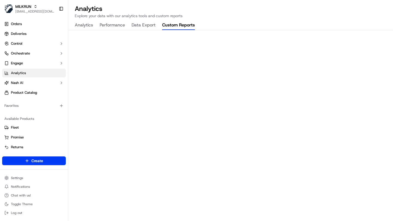
click at [178, 23] on button "Custom Reports" at bounding box center [178, 25] width 33 height 9
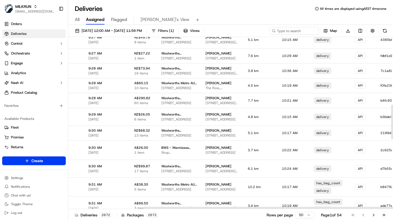
scroll to position [337, 118]
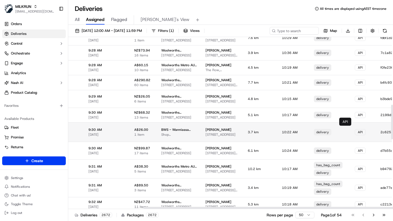
click at [314, 133] on div "delivery" at bounding box center [322, 132] width 17 height 7
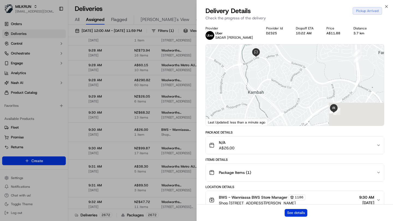
click at [301, 212] on button "See details" at bounding box center [296, 213] width 23 height 8
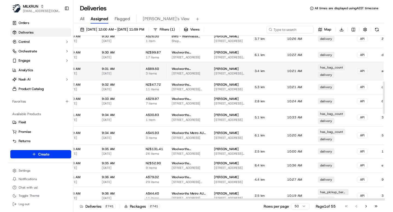
scroll to position [0, 118]
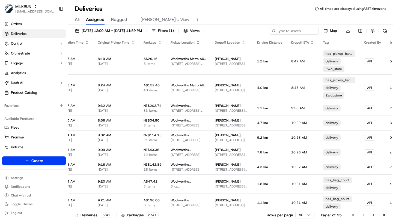
click at [130, 2] on div "Deliveries All times are displayed using AEST timezone All Assigned Flagged Mim…" at bounding box center [230, 110] width 325 height 221
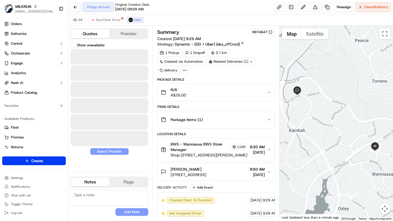
click at [93, 34] on button "Quotes" at bounding box center [90, 33] width 38 height 9
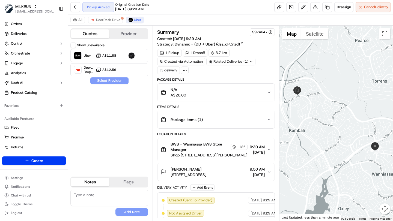
click at [119, 120] on div "Show unavailable Uber A$11.88 DoorDash Drive Dropoff ETA A$12.56 Select Provider" at bounding box center [109, 105] width 78 height 125
click at [114, 18] on span "DoorDash Drive" at bounding box center [108, 20] width 24 height 4
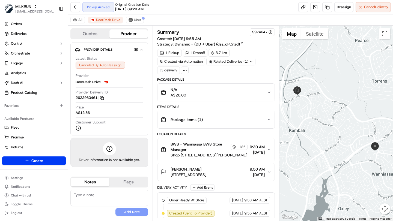
click at [134, 16] on div "All DoorDash Drive Uber" at bounding box center [230, 19] width 325 height 11
click at [135, 20] on span "Uber" at bounding box center [137, 20] width 7 height 4
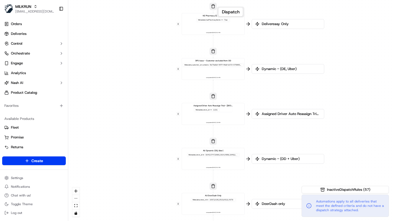
drag, startPoint x: 180, startPoint y: 174, endPoint x: 163, endPoint y: 59, distance: 116.0
click at [163, 59] on div "0 0 0 0 0 0 0 0 0 0 0 0 0 0 0 0 0 Order / Delivery Received DD Jack Testing Acc…" at bounding box center [230, 110] width 325 height 221
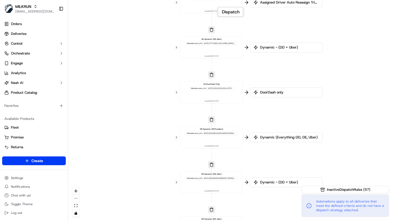
drag, startPoint x: 171, startPoint y: 178, endPoint x: 168, endPoint y: 10, distance: 167.9
click at [168, 10] on div "0 0 0 0 0 0 0 0 0 0 0 0 0 0 0 0 0 Order / Delivery Received DD Jack Testing Acc…" at bounding box center [230, 110] width 325 height 221
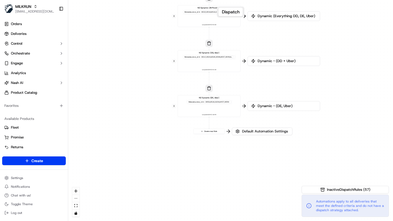
drag, startPoint x: 151, startPoint y: 179, endPoint x: 150, endPoint y: 39, distance: 140.1
click at [150, 39] on div "0 0 0 0 0 0 0 0 0 0 0 0 0 0 0 0 0 Order / Delivery Received DD Jack Testing Acc…" at bounding box center [230, 110] width 325 height 221
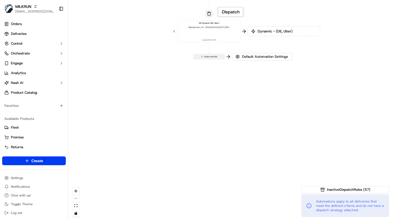
click at [218, 57] on button "Create new Rule" at bounding box center [209, 56] width 31 height 5
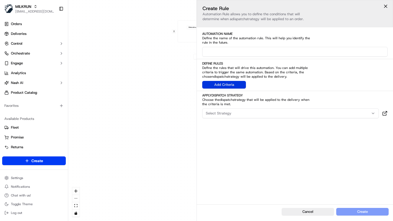
click at [227, 86] on button "Add Criteria" at bounding box center [224, 85] width 44 height 8
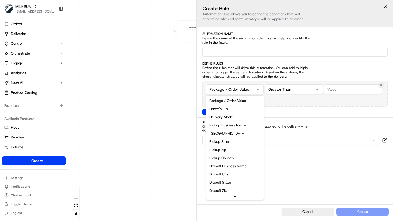
click at [247, 90] on html "MILKRUN ijones@woolworths.com.au Toggle Sidebar Orders Deliveries Control Orche…" at bounding box center [196, 110] width 393 height 221
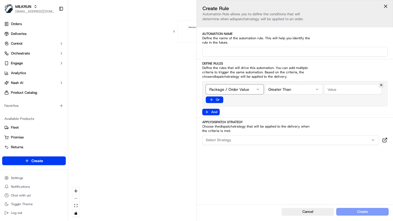
click at [294, 165] on html "MILKRUN ijones@woolworths.com.au Toggle Sidebar Orders Deliveries Control Orche…" at bounding box center [196, 110] width 393 height 221
click at [147, 150] on div "0 0 0 0 0 0 0 0 0 0 0 0 0 0 0 0 0 Order / Delivery Received DD Jack Testing Acc…" at bounding box center [230, 110] width 325 height 221
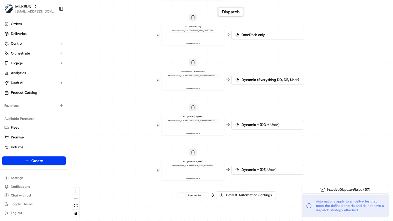
drag, startPoint x: 218, startPoint y: 82, endPoint x: 202, endPoint y: 221, distance: 139.6
click at [202, 221] on div "0 0 0 0 0 0 0 0 0 0 0 0 0 0 0 0 0 Order / Delivery Received DD Jack Testing Acc…" at bounding box center [230, 110] width 325 height 221
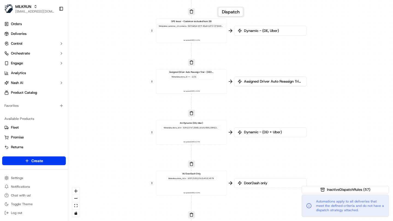
drag, startPoint x: 255, startPoint y: 59, endPoint x: 255, endPoint y: 221, distance: 162.5
click at [255, 221] on div "0 0 0 0 0 0 0 0 0 0 0 0 0 0 0 0 0 Order / Delivery Received DD Jack Testing Acc…" at bounding box center [230, 110] width 325 height 221
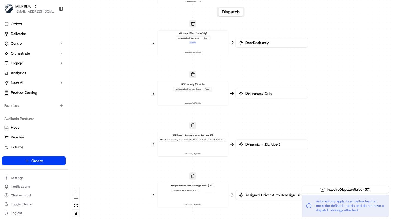
drag, startPoint x: 260, startPoint y: 59, endPoint x: 263, endPoint y: 168, distance: 108.7
click at [263, 173] on div "0 0 0 0 0 0 0 0 0 0 0 0 0 0 0 0 0 Order / Delivery Received DD Jack Testing Acc…" at bounding box center [230, 110] width 325 height 221
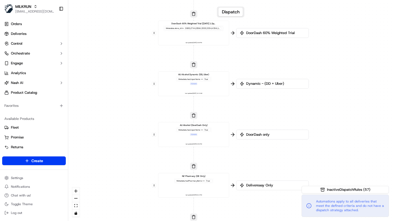
drag, startPoint x: 289, startPoint y: 45, endPoint x: 288, endPoint y: 132, distance: 87.4
click at [288, 132] on div "DoorDash only" at bounding box center [272, 135] width 73 height 10
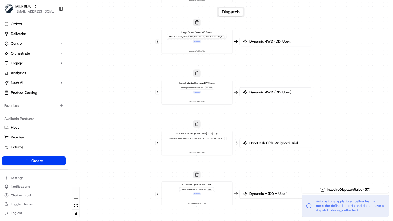
drag, startPoint x: 286, startPoint y: 61, endPoint x: 289, endPoint y: 171, distance: 110.4
click at [289, 171] on div "0 0 0 0 0 0 0 0 0 0 0 0 0 0 0 0 0 Order / Delivery Received DD Jack Testing Acc…" at bounding box center [230, 110] width 325 height 221
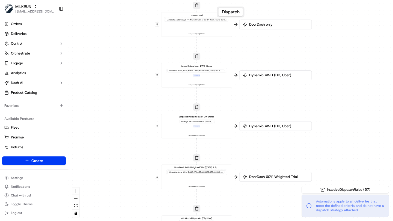
drag, startPoint x: 275, startPoint y: 69, endPoint x: 273, endPoint y: 123, distance: 54.1
click at [274, 123] on div "0 0 0 0 0 0 0 0 0 0 0 0 0 0 0 0 0 Order / Delivery Received DD Jack Testing Acc…" at bounding box center [230, 110] width 325 height 221
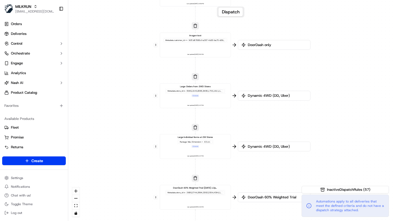
click at [206, 146] on div "Package Max Dimension > 43 cm + 1 more" at bounding box center [195, 144] width 36 height 9
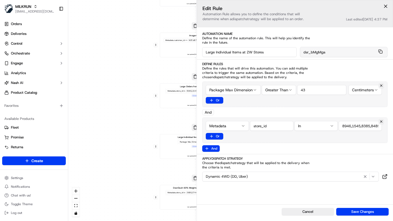
drag, startPoint x: 313, startPoint y: 91, endPoint x: 292, endPoint y: 88, distance: 21.0
click at [292, 88] on div "Package Max Dimension Greater Than 43 Centimeters" at bounding box center [295, 90] width 178 height 10
click at [303, 108] on div "Package Max Dimension Greater Than 43 Centimeters Or And Metadata In Or And" at bounding box center [294, 117] width 185 height 70
drag, startPoint x: 347, startPoint y: 128, endPoint x: 387, endPoint y: 125, distance: 40.0
click at [387, 125] on div "Metadata In Or" at bounding box center [294, 131] width 185 height 26
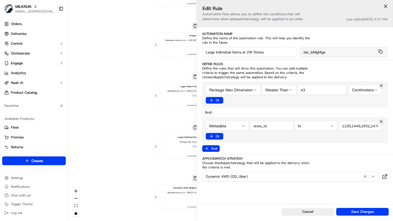
scroll to position [0, 143]
click at [346, 109] on div "Package Max Dimension Greater Than 43 Centimeters Or And Metadata In Or And" at bounding box center [294, 117] width 185 height 70
click at [150, 166] on div "0 0 0 0 0 0 0 0 0 0 0 0 0 0 0 0 0 Order / Delivery Received DD Jack Testing Acc…" at bounding box center [230, 110] width 325 height 221
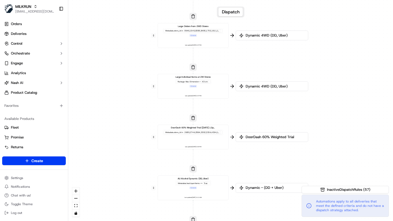
drag, startPoint x: 151, startPoint y: 177, endPoint x: 144, endPoint y: 2, distance: 174.9
click at [144, 2] on div "0 0 0 0 0 0 0 0 0 0 0 0 0 0 0 0 0 Order / Delivery Received DD Jack Testing Acc…" at bounding box center [230, 110] width 325 height 221
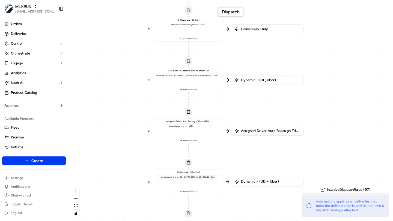
drag, startPoint x: 126, startPoint y: 192, endPoint x: 126, endPoint y: 38, distance: 153.7
click at [126, 38] on div "0 0 0 0 0 0 0 0 0 0 0 0 0 0 0 0 0 Order / Delivery Received DD Jack Testing Acc…" at bounding box center [230, 110] width 325 height 221
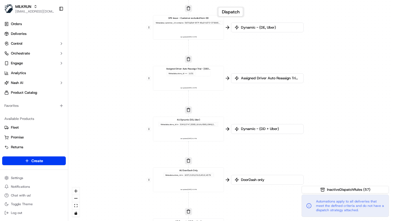
drag, startPoint x: 128, startPoint y: 182, endPoint x: 131, endPoint y: 43, distance: 139.0
click at [131, 43] on div "0 0 0 0 0 0 0 0 0 0 0 0 0 0 0 0 0 Order / Delivery Received DD Jack Testing Acc…" at bounding box center [230, 110] width 325 height 221
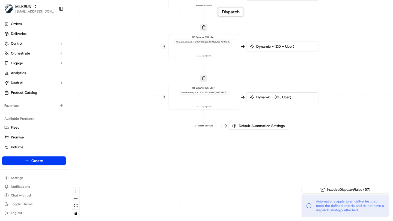
drag, startPoint x: 129, startPoint y: 201, endPoint x: 141, endPoint y: 63, distance: 138.2
click at [141, 63] on div "0 0 0 0 0 0 0 0 0 0 0 0 0 0 0 0 0 Order / Delivery Received DD Jack Testing Acc…" at bounding box center [230, 110] width 325 height 221
click at [211, 128] on button "Create new Rule" at bounding box center [203, 126] width 35 height 6
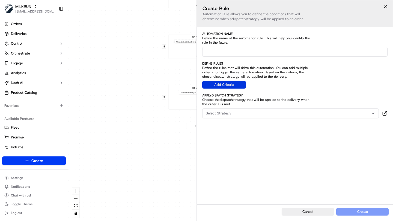
click at [231, 83] on button "Add Criteria" at bounding box center [224, 85] width 44 height 8
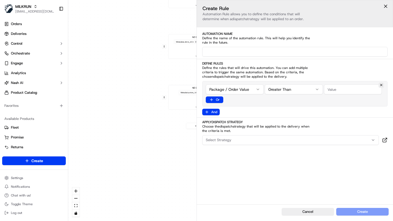
click at [245, 87] on html "MILKRUN ijones@woolworths.com.au Toggle Sidebar Orders Deliveries Control Orche…" at bounding box center [196, 110] width 393 height 221
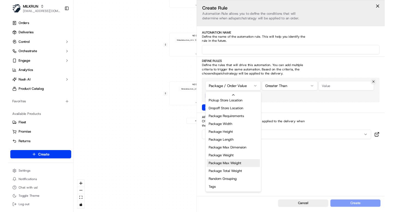
scroll to position [174, 0]
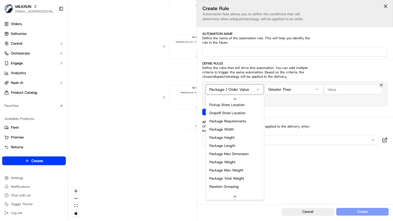
click at [275, 175] on html "MILKRUN ijones@woolworths.com.au Toggle Sidebar Orders Deliveries Control Orche…" at bounding box center [196, 110] width 393 height 221
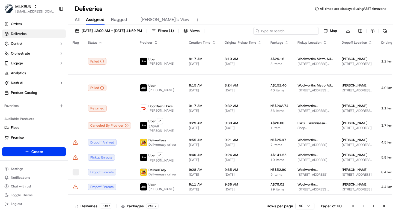
click at [279, 32] on input at bounding box center [286, 31] width 66 height 8
paste input "job_MESJiVhbyGamzMxxh3LqvR"
type input "job_MESJiVhbyGamzMxxh3LqvR"
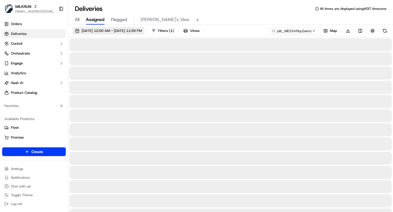
click at [142, 31] on span "23/09/2025 12:00 AM - 30/09/2025 11:59 PM" at bounding box center [112, 30] width 60 height 5
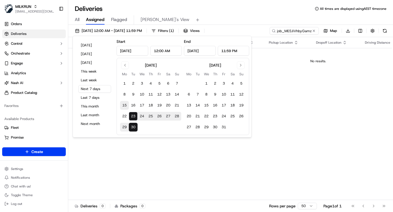
click at [126, 106] on button "15" at bounding box center [124, 105] width 9 height 9
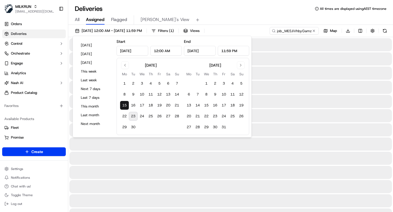
type input "Sep 15, 2025"
click at [133, 113] on button "23" at bounding box center [133, 116] width 9 height 9
type input "Sep 23, 2025"
click at [208, 13] on div "All Assigned Flagged Mimi's View" at bounding box center [230, 19] width 325 height 12
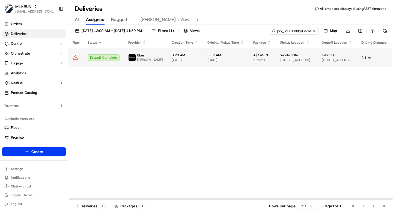
click at [208, 53] on span "9:32 AM" at bounding box center [226, 55] width 37 height 4
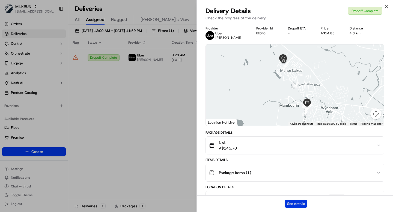
click at [293, 202] on button "See details" at bounding box center [296, 204] width 23 height 8
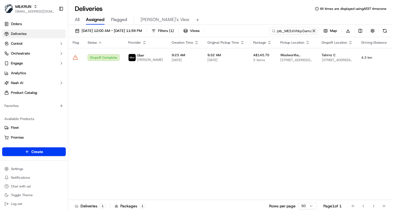
click at [314, 30] on button at bounding box center [313, 30] width 5 height 5
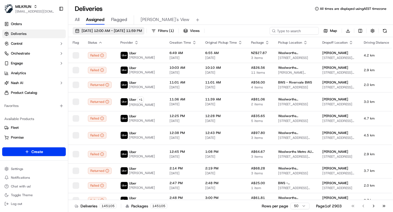
click at [142, 30] on span "15/09/2025 12:00 AM - 23/09/2025 11:59 PM" at bounding box center [112, 30] width 60 height 5
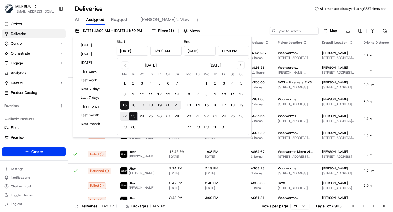
click at [133, 116] on button "23" at bounding box center [133, 116] width 9 height 9
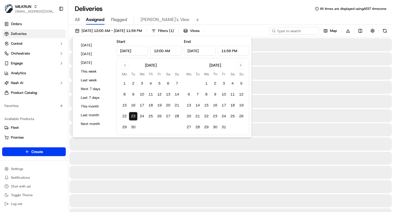
type input "Sep 23, 2025"
click at [222, 8] on div "Deliveries All times are displayed using AEST timezone" at bounding box center [230, 8] width 325 height 9
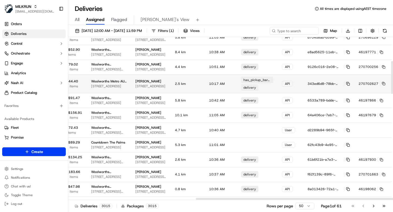
scroll to position [120, 212]
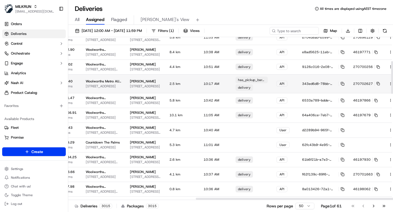
click at [393, 81] on button at bounding box center [397, 84] width 7 height 7
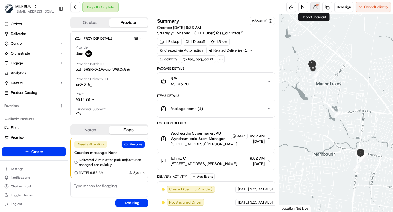
click at [315, 8] on button at bounding box center [315, 7] width 10 height 10
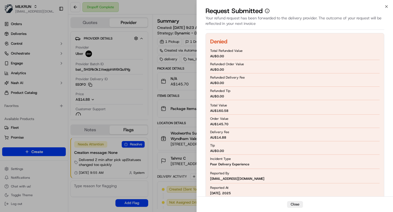
scroll to position [48, 0]
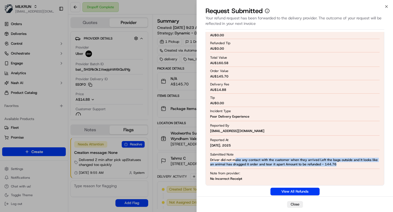
drag, startPoint x: 235, startPoint y: 160, endPoint x: 250, endPoint y: 167, distance: 17.1
click at [251, 167] on div "Denied Total Refunded Value AU$ 0.00 Refunded Order Value AU$ 0.00 Refunded Del…" at bounding box center [295, 85] width 179 height 200
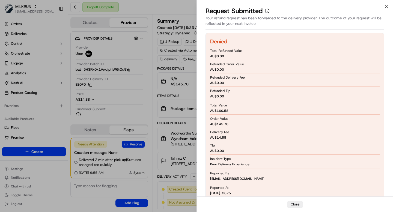
click at [241, 146] on div "Tip AU$ 0.00" at bounding box center [295, 148] width 170 height 12
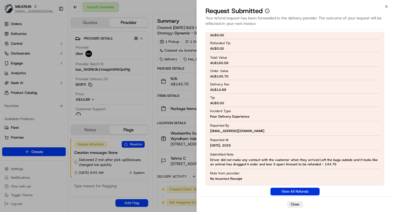
click at [288, 190] on link "View All Refunds" at bounding box center [295, 192] width 49 height 8
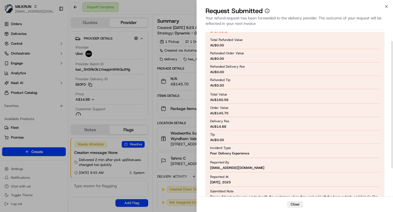
scroll to position [12, 0]
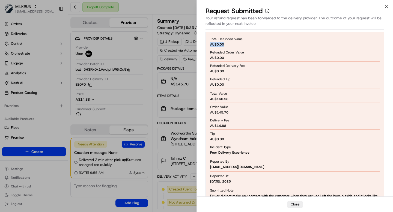
drag, startPoint x: 226, startPoint y: 45, endPoint x: 210, endPoint y: 43, distance: 16.5
click at [210, 43] on div "Denied Total Refunded Value AU$ 0.00 Refunded Order Value AU$ 0.00 Refunded Del…" at bounding box center [295, 121] width 179 height 200
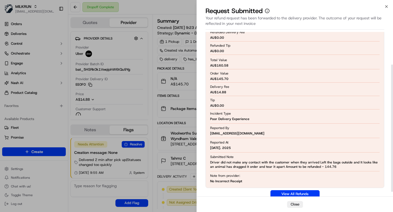
scroll to position [47, 0]
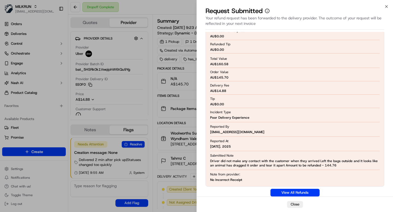
click at [272, 133] on div "Reported By jgloria@woolworths.com.au" at bounding box center [295, 130] width 170 height 10
click at [247, 162] on span "Driver did not make any contact with the customer when they arrived Left the ba…" at bounding box center [295, 163] width 170 height 9
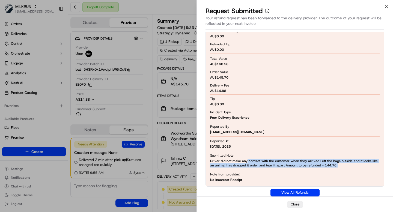
drag, startPoint x: 247, startPoint y: 162, endPoint x: 344, endPoint y: 170, distance: 97.8
click at [344, 170] on div "Denied Total Refunded Value AU$ 0.00 Refunded Order Value AU$ 0.00 Refunded Del…" at bounding box center [295, 86] width 179 height 200
click at [341, 166] on span "Driver did not make any contact with the customer when they arrived Left the ba…" at bounding box center [295, 163] width 170 height 9
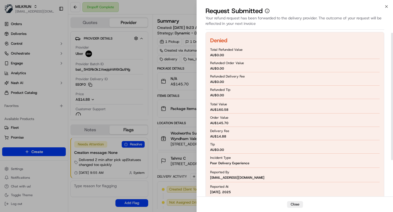
scroll to position [0, 0]
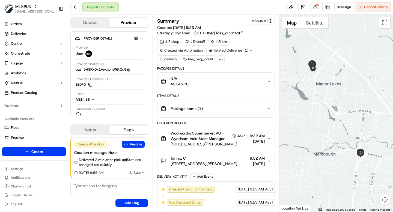
click at [248, 82] on div "N/A A$145.70" at bounding box center [214, 81] width 106 height 11
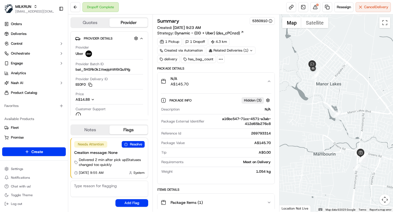
click at [236, 121] on div "a16bc547-71cc-4571-a3ab-412d65b276c8" at bounding box center [239, 122] width 64 height 10
click at [236, 120] on div "a16bc547-71cc-4571-a3ab-412d65b276c8" at bounding box center [239, 122] width 64 height 10
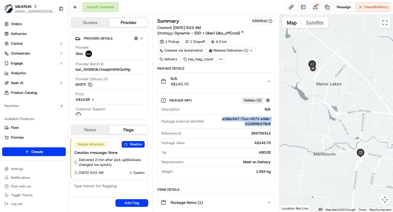
copy div "a16bc547-71cc-4571-a3ab-412d65b276c8"
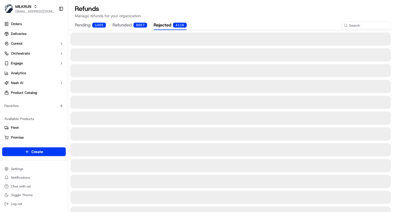
click at [175, 25] on div "4116" at bounding box center [180, 25] width 14 height 5
click at [356, 25] on input at bounding box center [358, 26] width 66 height 8
paste input "job_MESJiVhbyGamzMxxh3LqvR"
type input "job_MESJiVhbyGamzMxxh3LqvR"
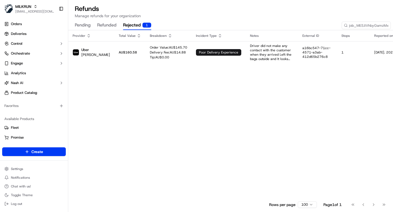
click at [202, 104] on div "Provider Total Value Breakdown Incident Type Notes External ID Stops Reported o…" at bounding box center [248, 114] width 360 height 168
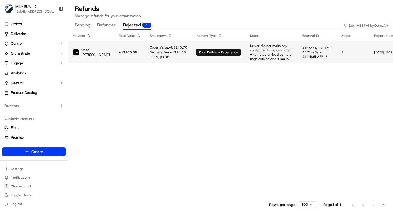
click at [157, 44] on td "Order Value: AU$ 145.70 Delivery Fee: AU$ 14.88 Tip: AU$ 0.00" at bounding box center [169, 52] width 46 height 22
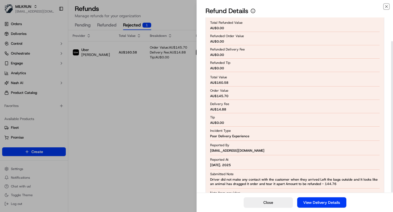
scroll to position [27, 0]
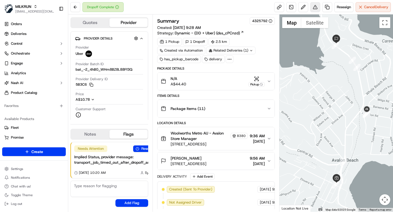
click at [315, 7] on button at bounding box center [315, 7] width 10 height 10
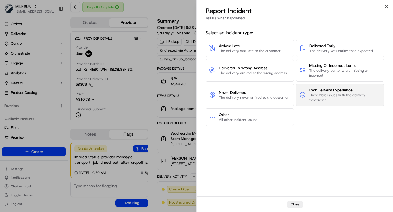
click at [326, 101] on span "There were issues with the delivery experience" at bounding box center [345, 98] width 72 height 10
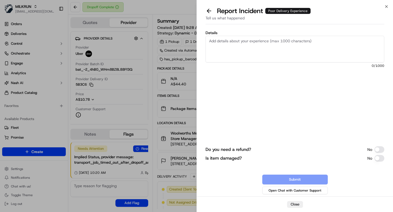
click at [251, 37] on textarea "Details" at bounding box center [295, 49] width 179 height 27
click at [380, 149] on button "Do you need a refund?" at bounding box center [380, 149] width 10 height 7
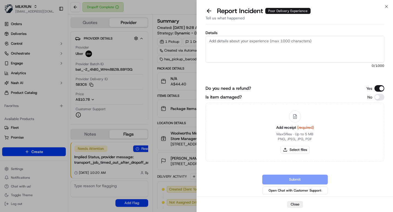
click at [380, 88] on button "Do you need a refund?" at bounding box center [380, 88] width 10 height 7
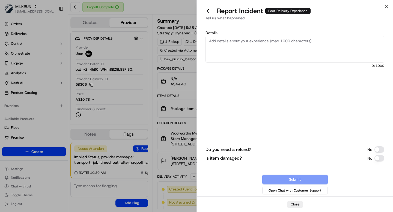
click at [378, 159] on button "Is item damaged?" at bounding box center [380, 158] width 10 height 7
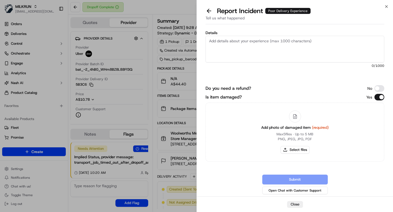
click at [380, 98] on button "Is item damaged?" at bounding box center [380, 97] width 10 height 7
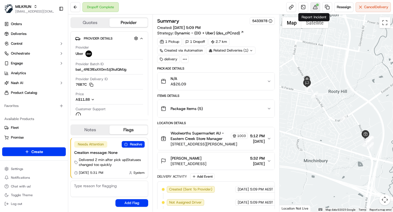
click at [315, 7] on button at bounding box center [315, 7] width 10 height 10
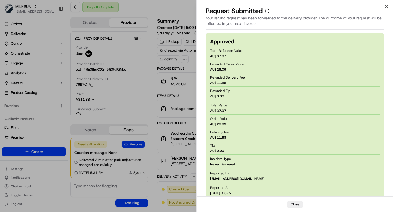
scroll to position [43, 0]
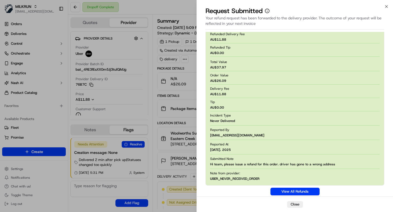
click at [261, 164] on span "Hi team, please issue a refund for this order. driver has gone to a wrong addre…" at bounding box center [272, 164] width 125 height 4
click at [237, 135] on span "[EMAIL_ADDRESS][DOMAIN_NAME]" at bounding box center [237, 135] width 54 height 4
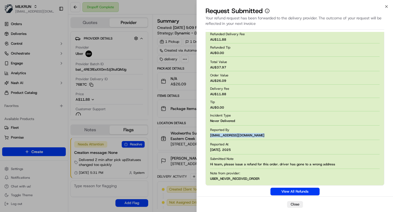
click at [237, 135] on span "[EMAIL_ADDRESS][DOMAIN_NAME]" at bounding box center [237, 135] width 54 height 4
copy span "[EMAIL_ADDRESS][DOMAIN_NAME]"
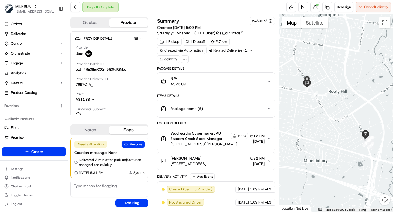
click at [184, 57] on icon at bounding box center [184, 59] width 5 height 5
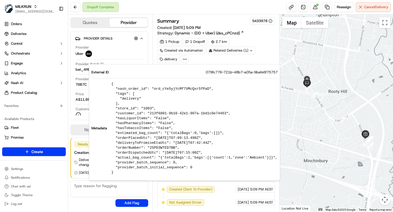
click at [258, 52] on div "1 Pickup 1 Dropoff 2.7 km Created via Automation Related Deliveries (1) delivery" at bounding box center [215, 50] width 117 height 25
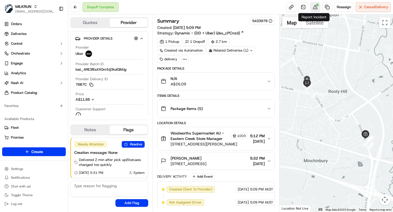
click at [313, 7] on button at bounding box center [315, 7] width 10 height 10
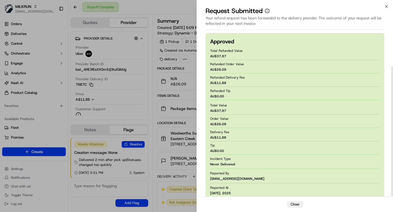
scroll to position [43, 0]
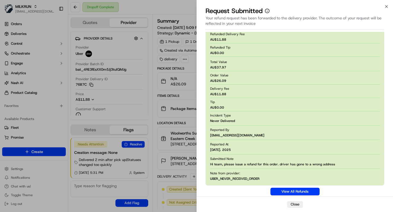
click at [247, 177] on span "UBER_NEVER_RECEIVED_ORDER" at bounding box center [234, 179] width 49 height 4
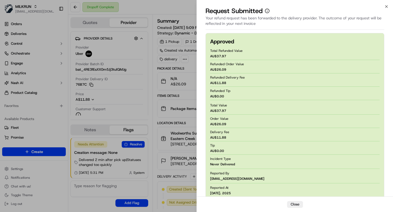
click at [263, 60] on div "Total Refunded Value AU$ 37.97 Refunded Order Value AU$ 26.09 Refunded Delivery…" at bounding box center [295, 74] width 170 height 52
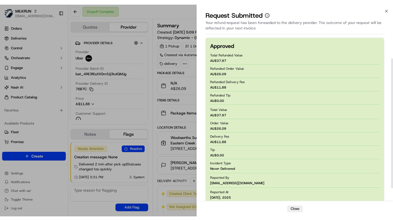
scroll to position [43, 0]
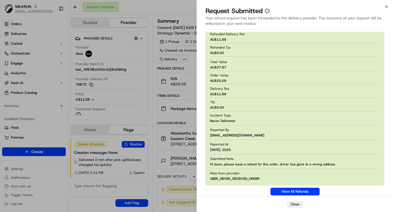
click at [306, 17] on div "Your refund request has been forwarded to the delivery provider. The outcome of…" at bounding box center [295, 22] width 179 height 14
click at [232, 194] on div "View All Refunds" at bounding box center [295, 192] width 179 height 8
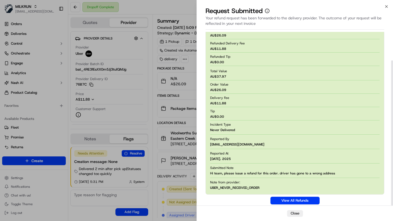
scroll to position [34, 0]
click at [387, 5] on icon "button" at bounding box center [386, 6] width 4 height 4
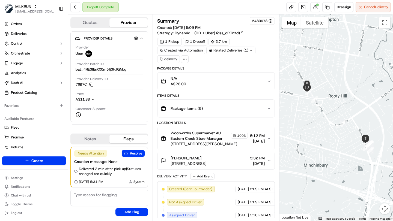
click at [236, 5] on div "Dropoff Complete Reassign Cancel Delivery" at bounding box center [230, 7] width 325 height 14
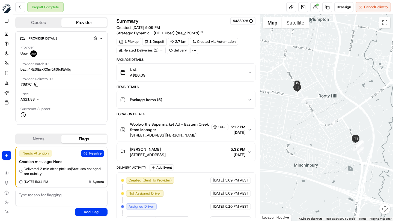
click at [199, 9] on div "Dropoff Complete Reassign Cancel Delivery" at bounding box center [203, 7] width 380 height 14
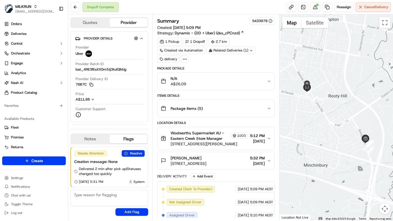
click at [199, 9] on div "Dropoff Complete Reassign Cancel Delivery" at bounding box center [230, 7] width 325 height 14
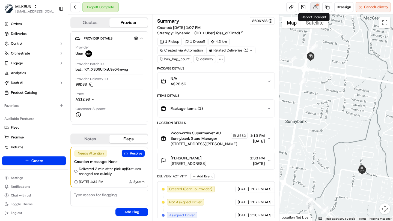
click at [315, 7] on button at bounding box center [315, 7] width 10 height 10
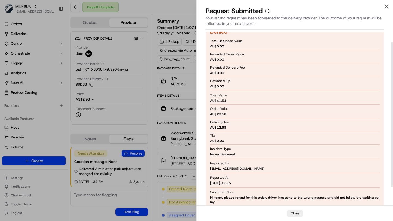
scroll to position [12, 0]
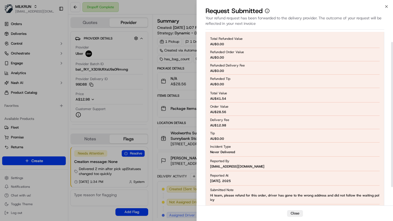
click at [233, 166] on span "[EMAIL_ADDRESS][DOMAIN_NAME]" at bounding box center [237, 167] width 54 height 4
copy span "[EMAIL_ADDRESS][DOMAIN_NAME]"
click at [254, 103] on div "Total Value AU$ 41.54 Order Value AU$ 28.56 Delivery Fee AU$ 12.98 Tip AU$ 0.00" at bounding box center [295, 116] width 170 height 52
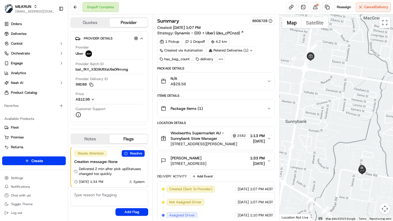
click at [197, 83] on div "N/A A$28.56" at bounding box center [214, 81] width 106 height 11
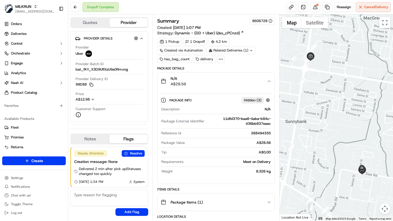
click at [221, 60] on icon at bounding box center [220, 59] width 5 height 5
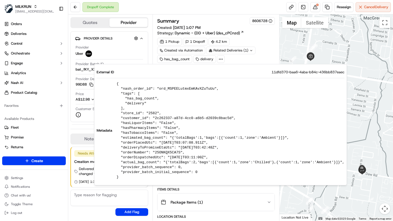
click at [292, 74] on span "11dfd370-baa6-4aba-b84c-436bb837eaec" at bounding box center [308, 72] width 73 height 5
copy span "11dfd370-baa6-4aba-b84c-436bb837eaec"
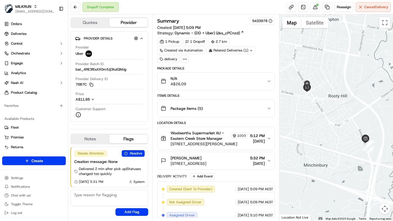
click at [185, 59] on icon at bounding box center [184, 59] width 5 height 5
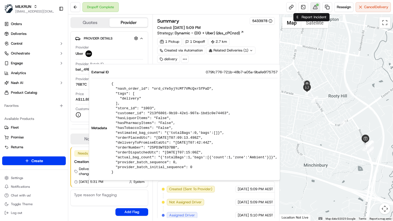
click at [313, 5] on button at bounding box center [315, 7] width 10 height 10
